Goal: Transaction & Acquisition: Book appointment/travel/reservation

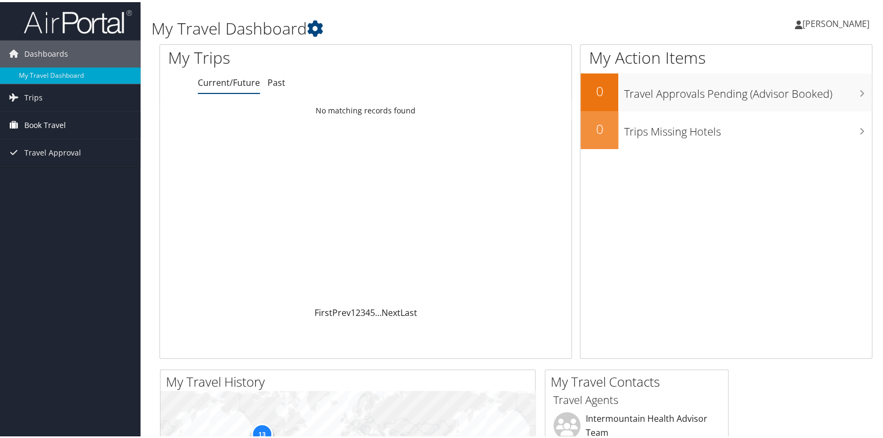
click at [59, 127] on span "Book Travel" at bounding box center [45, 123] width 42 height 27
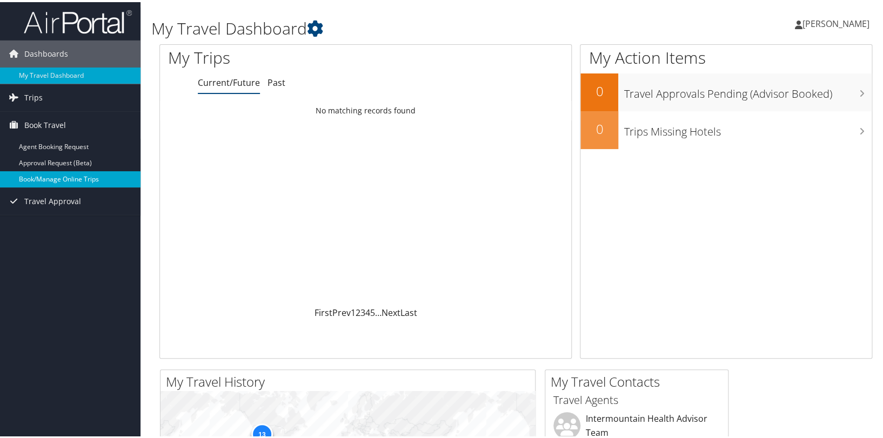
click at [52, 174] on link "Book/Manage Online Trips" at bounding box center [70, 177] width 141 height 16
